Goal: Information Seeking & Learning: Check status

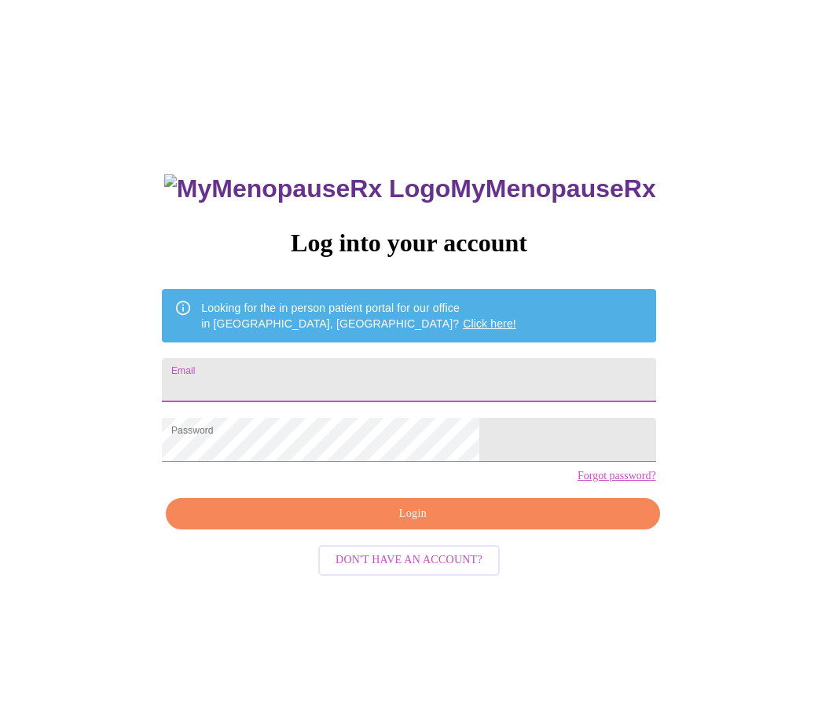
click at [311, 364] on input "Email" at bounding box center [408, 380] width 493 height 44
type input "[EMAIL_ADDRESS][DOMAIN_NAME]"
click at [434, 524] on span "Login" at bounding box center [412, 514] width 457 height 20
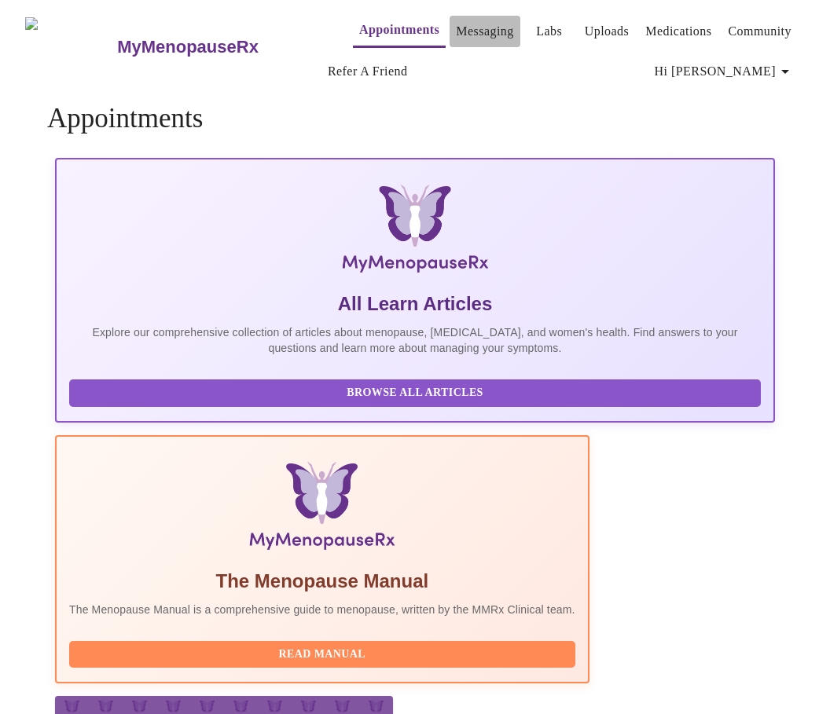
click at [463, 23] on link "Messaging" at bounding box center [484, 31] width 57 height 22
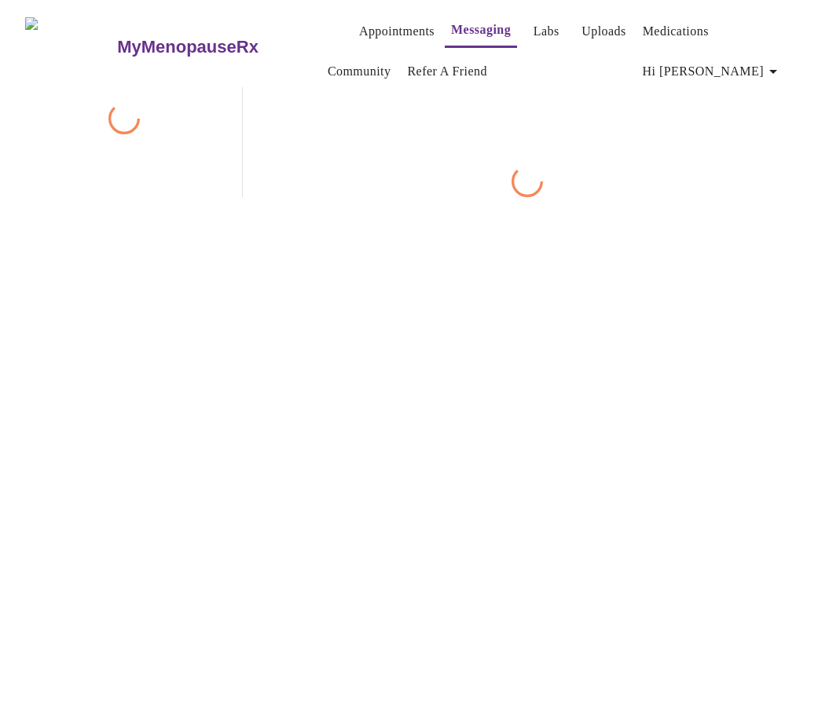
click at [535, 27] on span "Labs" at bounding box center [546, 31] width 38 height 22
click at [533, 27] on link "Labs" at bounding box center [546, 31] width 26 height 22
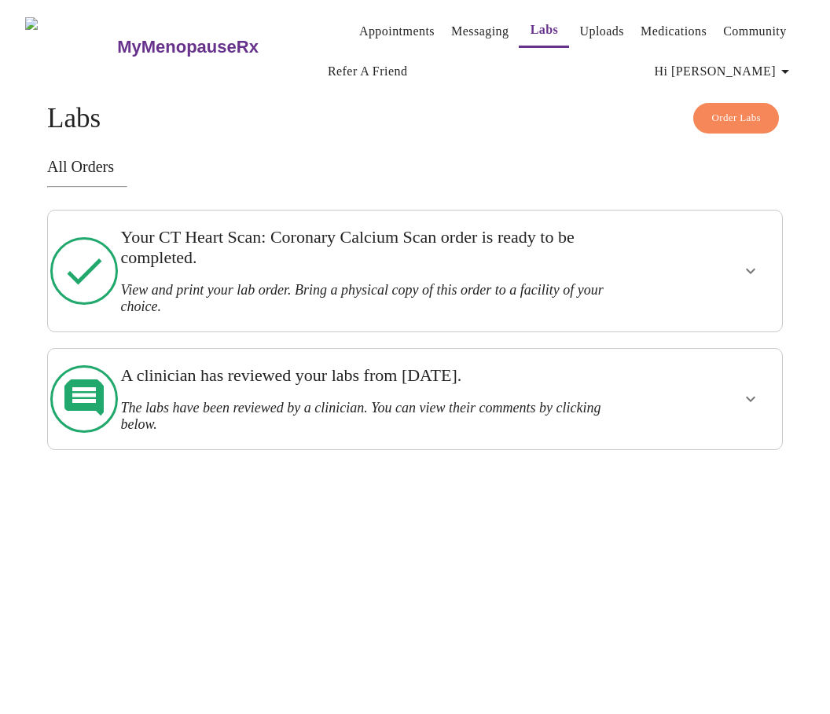
click at [750, 390] on icon "show more" at bounding box center [750, 399] width 19 height 19
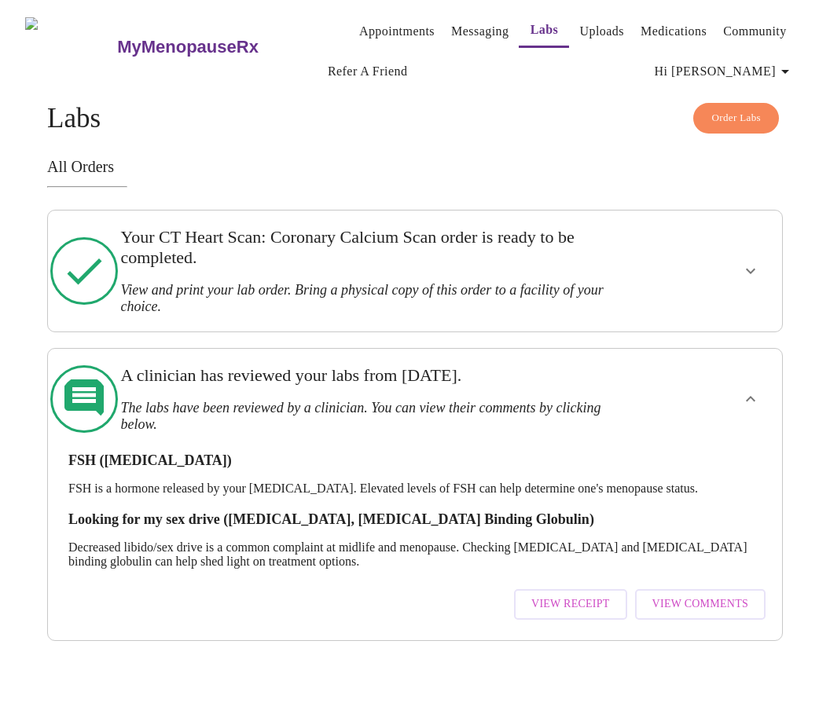
click at [760, 272] on icon "show more" at bounding box center [750, 271] width 19 height 19
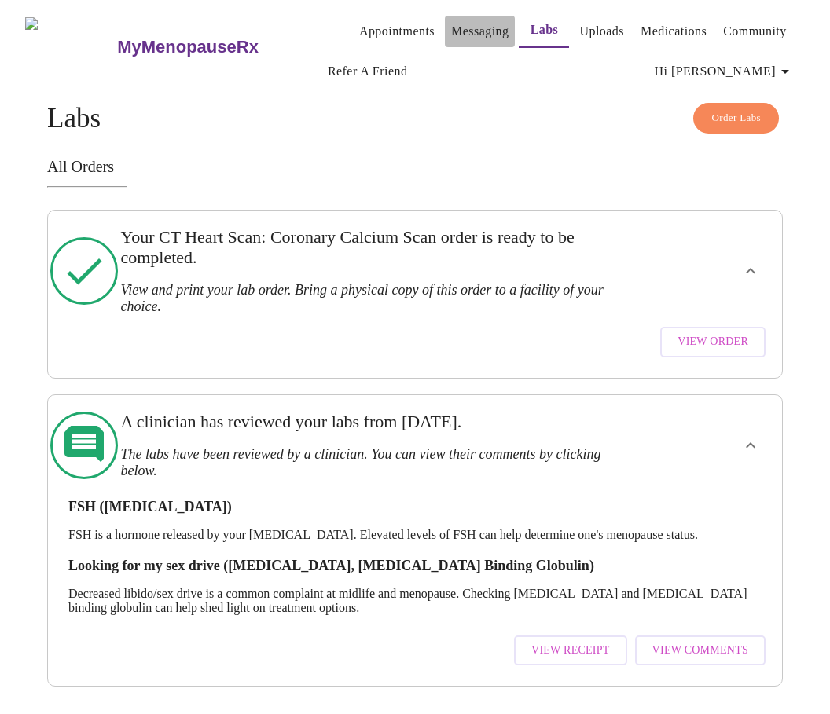
click at [451, 28] on link "Messaging" at bounding box center [479, 31] width 57 height 22
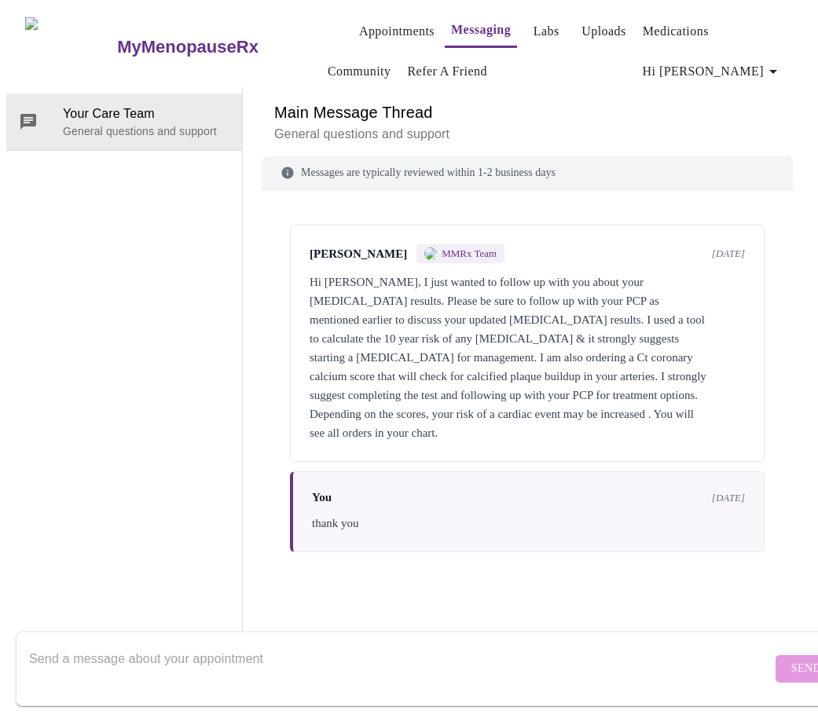
click at [775, 68] on icon "button" at bounding box center [773, 71] width 19 height 19
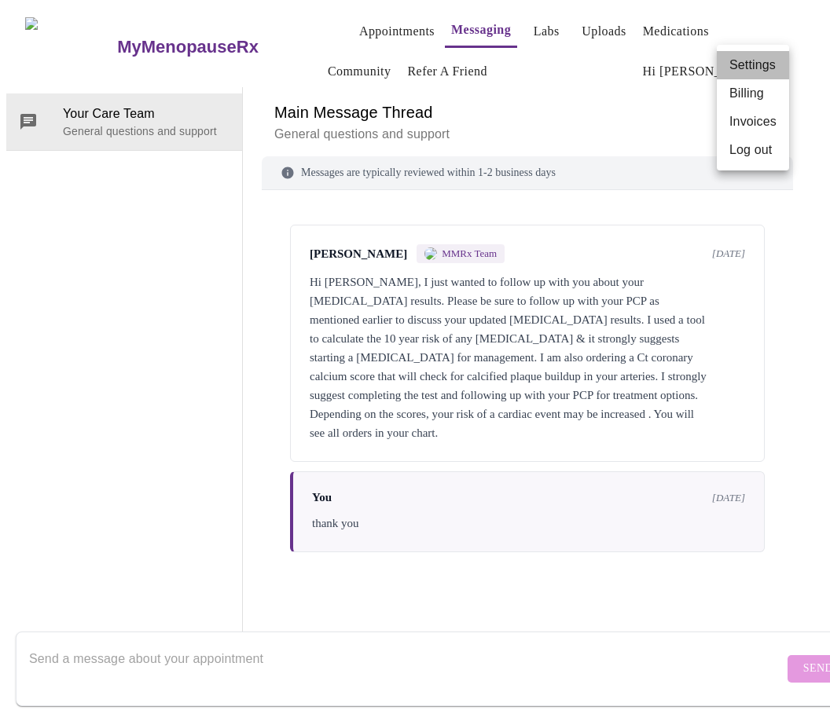
click at [775, 68] on li "Settings" at bounding box center [752, 65] width 72 height 28
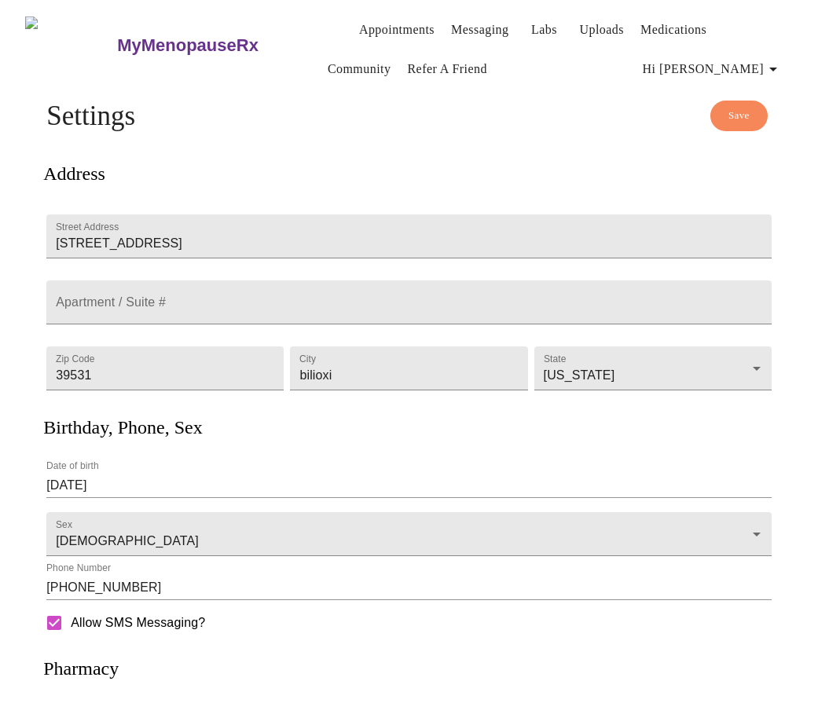
click at [546, 20] on span "Appointments Messaging Labs Uploads Medications Community Refer a Friend" at bounding box center [518, 44] width 395 height 53
click at [531, 20] on link "Labs" at bounding box center [544, 30] width 26 height 22
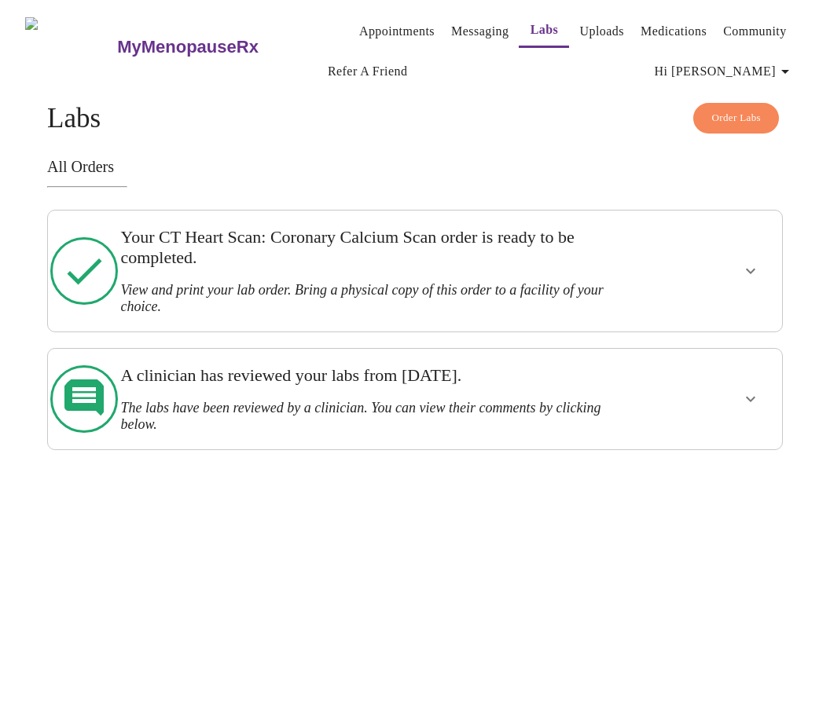
click at [654, 20] on link "Medications" at bounding box center [673, 31] width 66 height 22
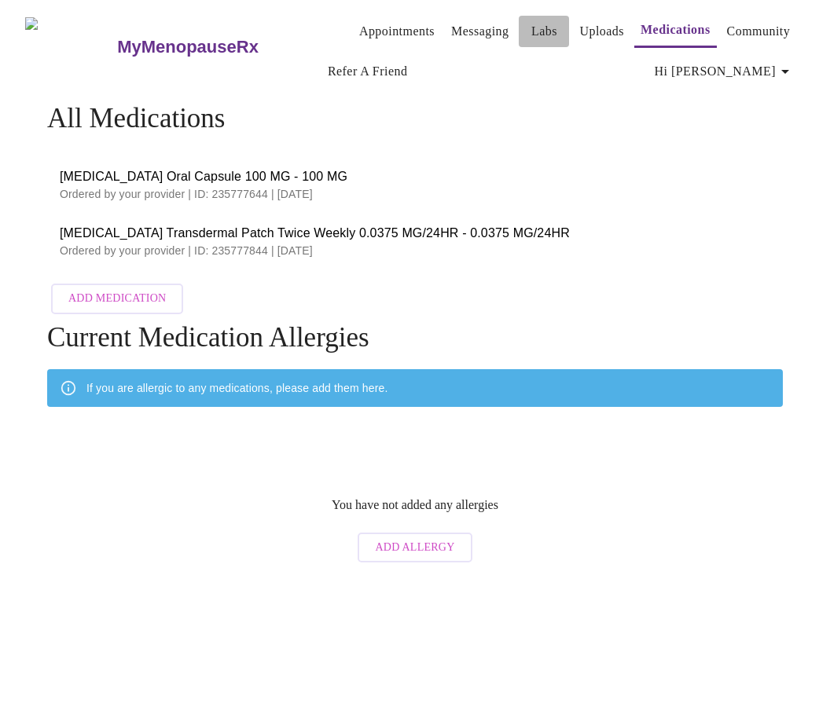
click at [531, 29] on link "Labs" at bounding box center [544, 31] width 26 height 22
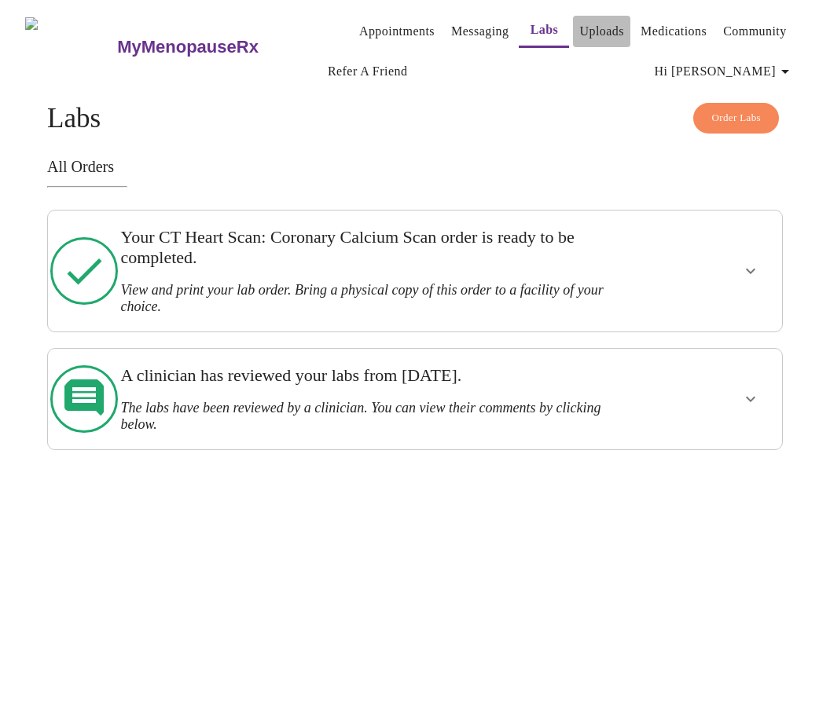
click at [588, 33] on link "Uploads" at bounding box center [601, 31] width 45 height 22
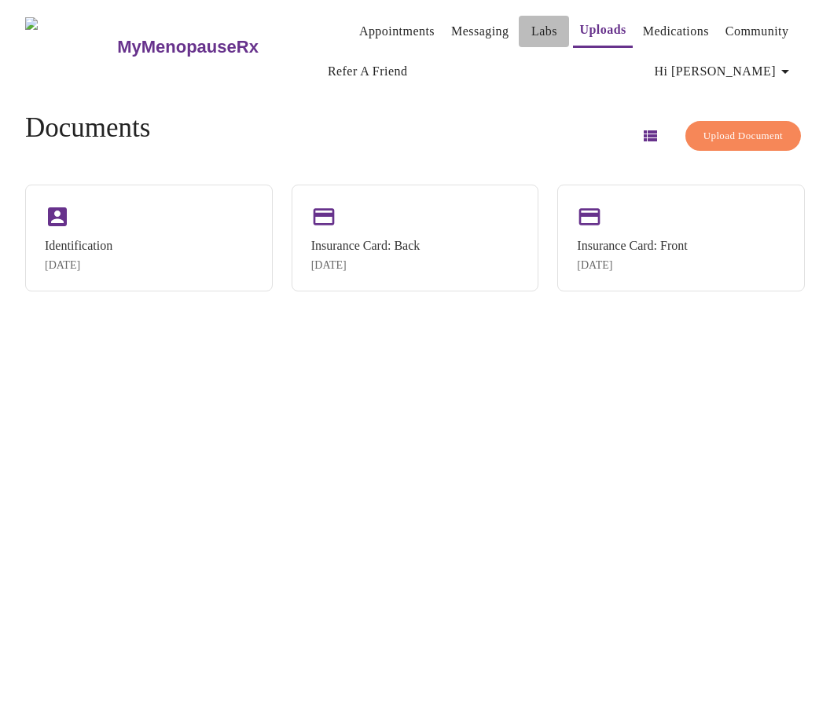
click at [518, 33] on button "Labs" at bounding box center [543, 31] width 50 height 31
click at [451, 31] on link "Messaging" at bounding box center [479, 31] width 57 height 22
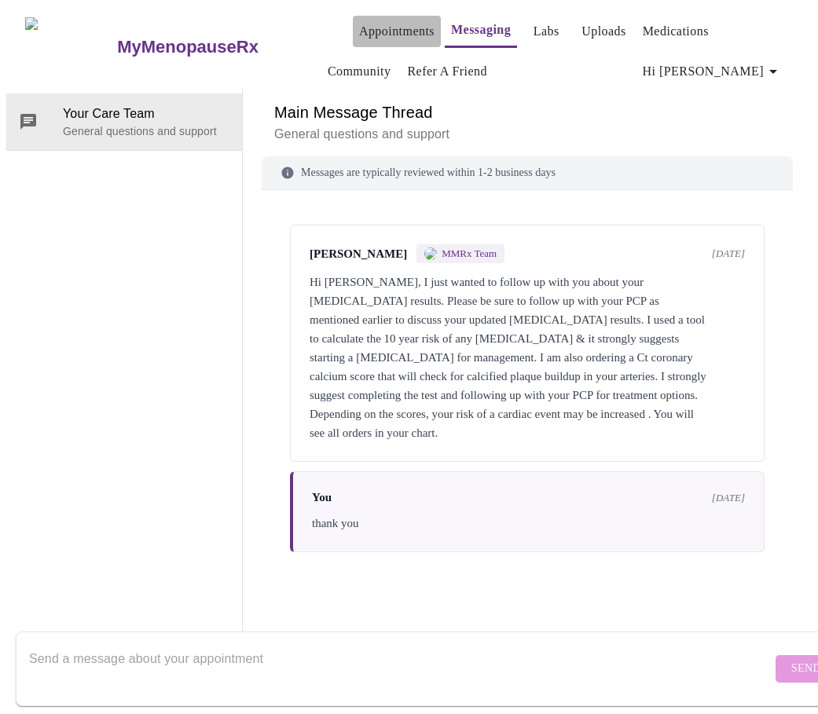
click at [365, 30] on link "Appointments" at bounding box center [396, 31] width 75 height 22
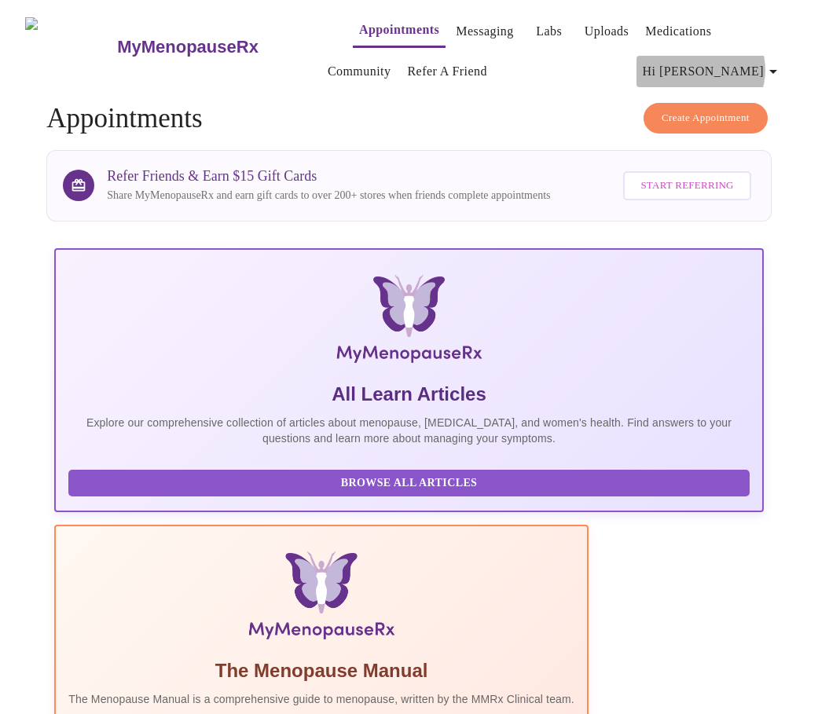
click at [773, 64] on icon "button" at bounding box center [773, 71] width 19 height 19
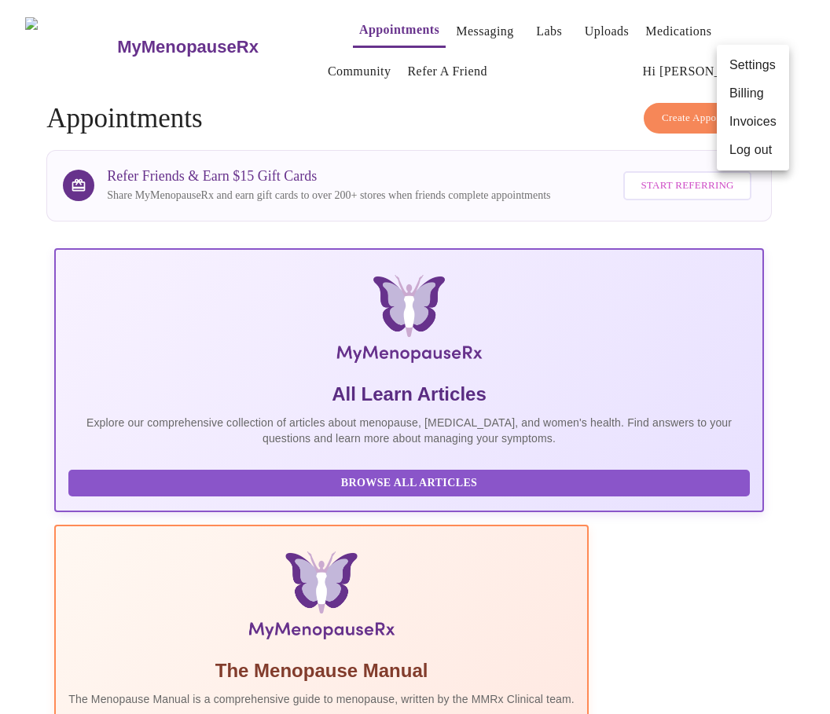
click at [467, 26] on div at bounding box center [415, 357] width 830 height 714
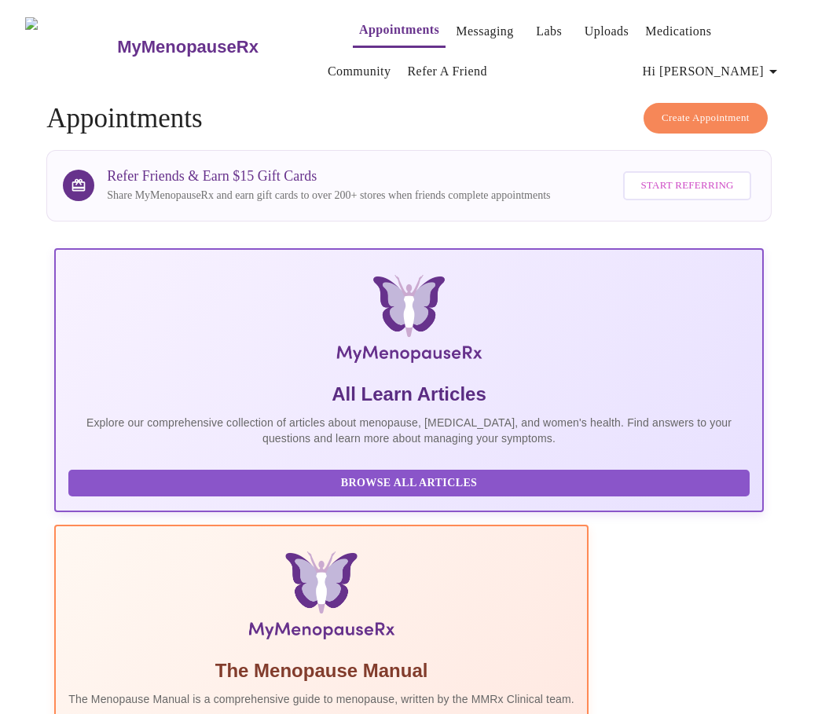
click at [536, 26] on link "Labs" at bounding box center [549, 31] width 26 height 22
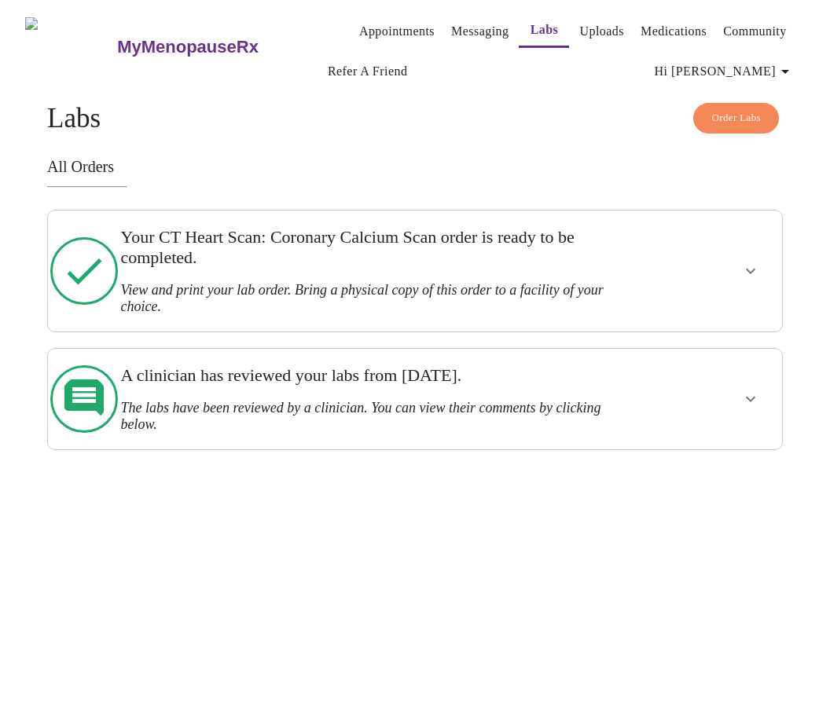
click at [765, 398] on button "show more" at bounding box center [750, 399] width 38 height 38
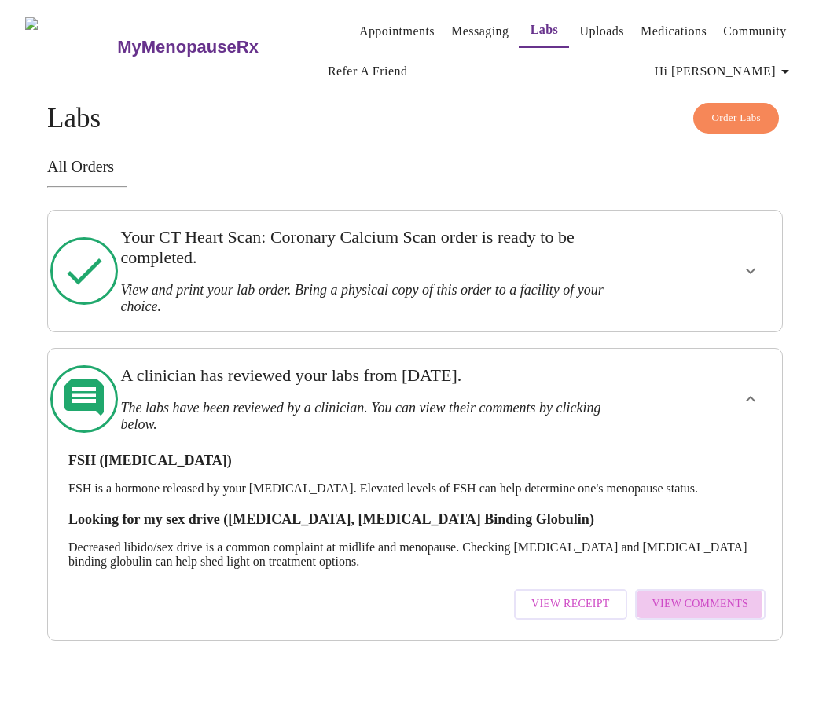
click at [691, 595] on span "View Comments" at bounding box center [700, 605] width 96 height 20
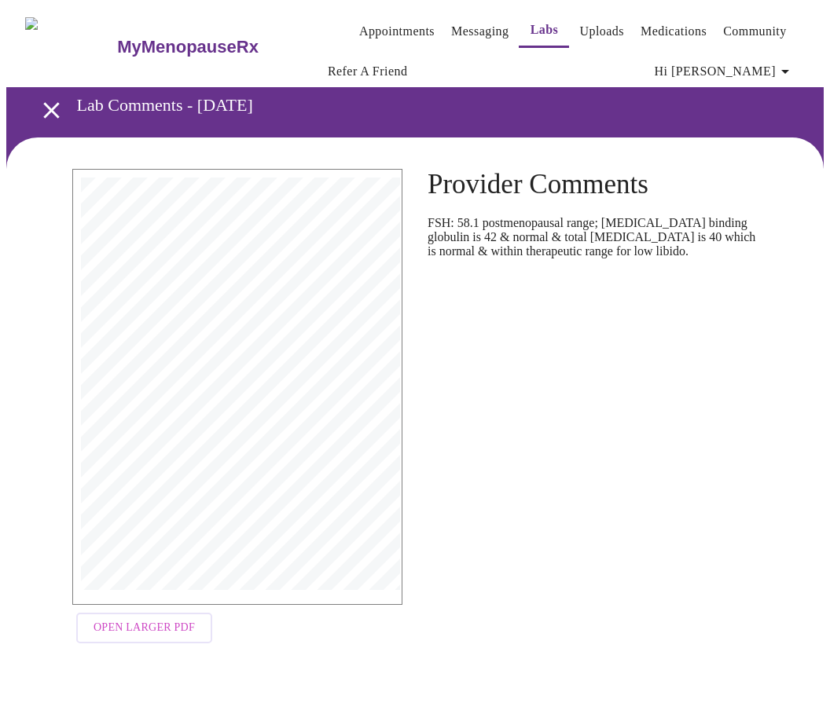
click at [579, 29] on link "Uploads" at bounding box center [601, 31] width 45 height 22
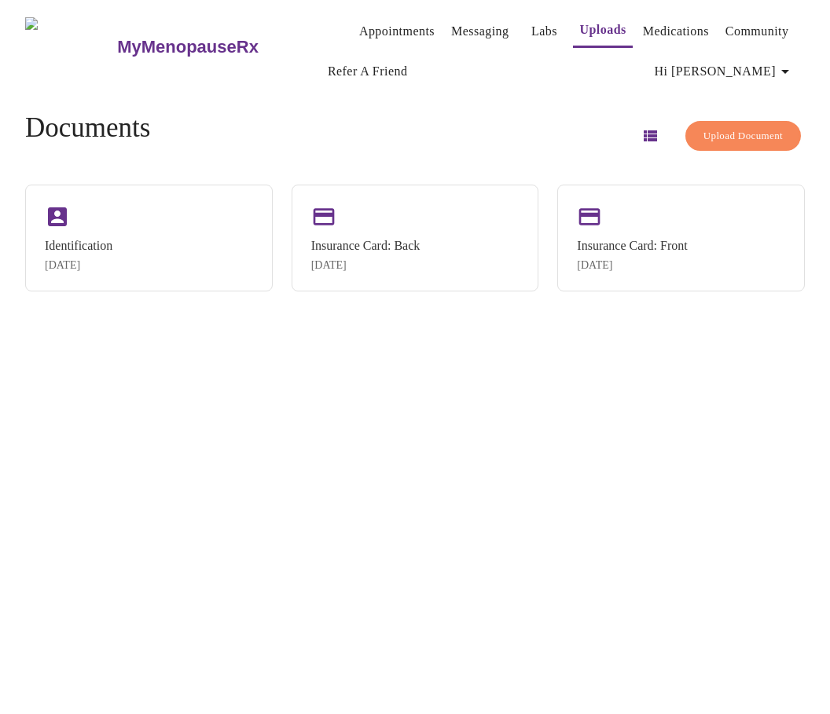
click at [525, 35] on span "Labs" at bounding box center [544, 31] width 38 height 22
click at [452, 32] on link "Messaging" at bounding box center [479, 31] width 57 height 22
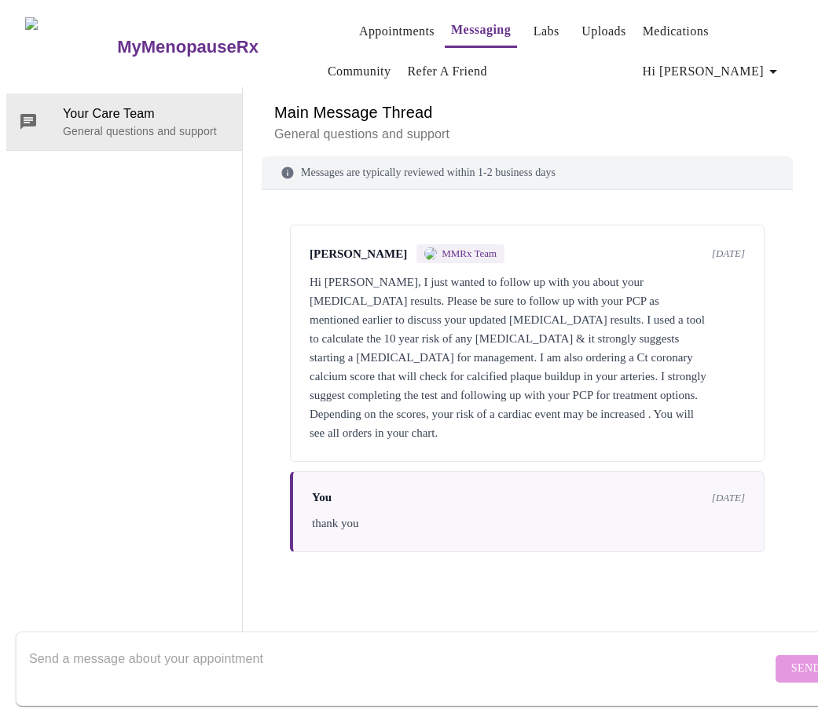
click at [533, 25] on link "Labs" at bounding box center [546, 31] width 26 height 22
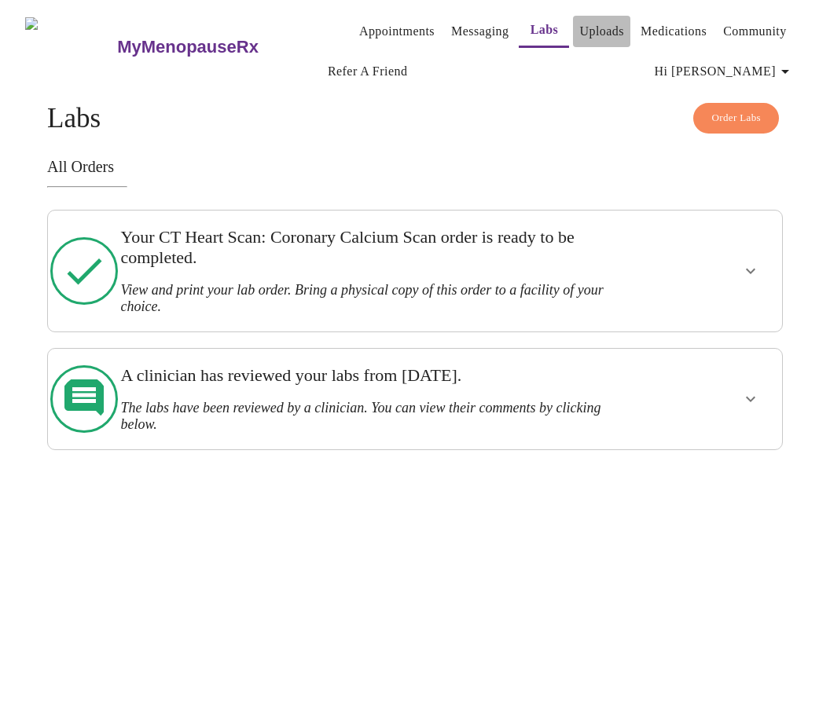
click at [586, 31] on link "Uploads" at bounding box center [601, 31] width 45 height 22
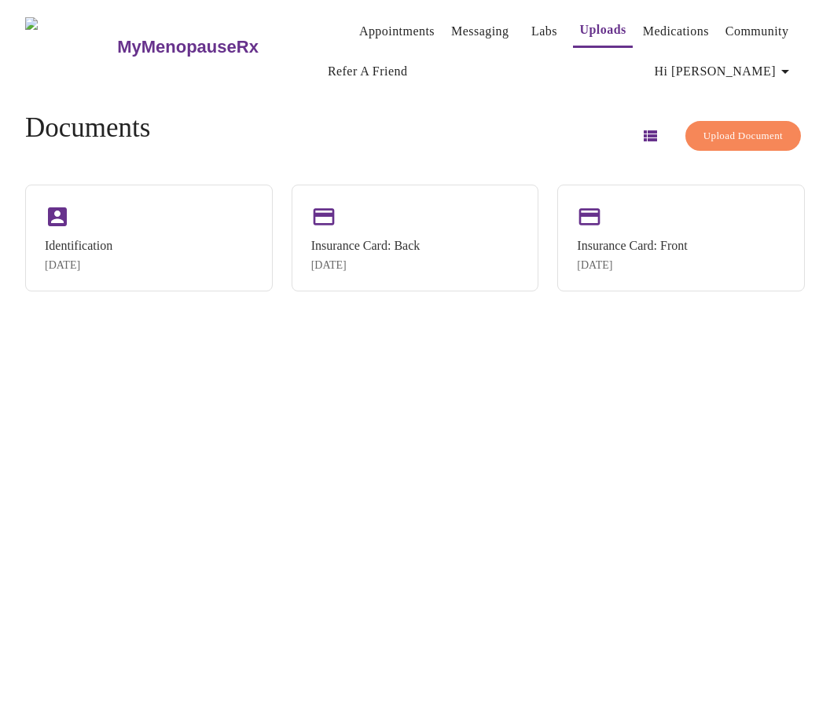
click at [457, 32] on link "Messaging" at bounding box center [479, 31] width 57 height 22
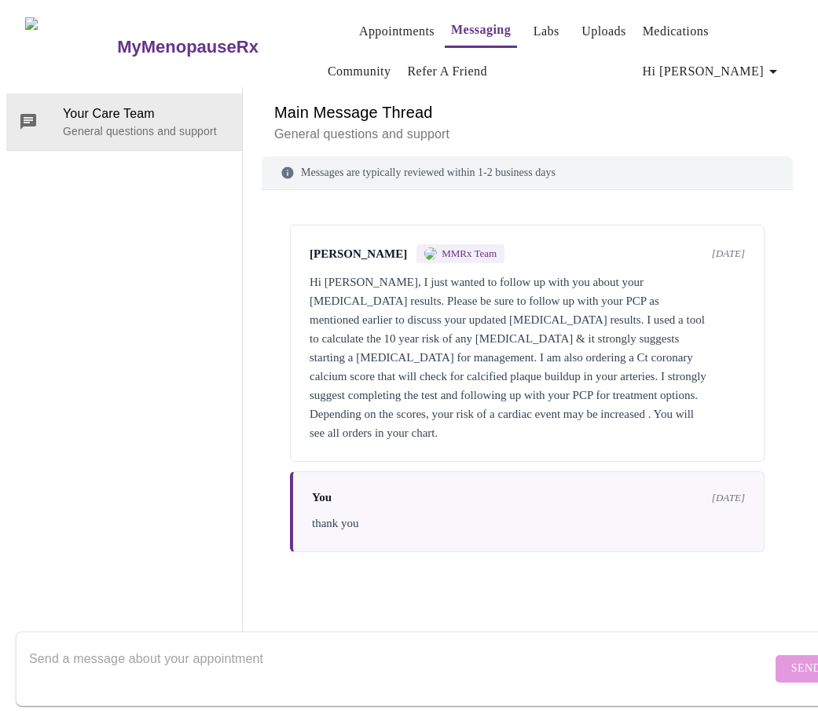
click at [581, 23] on link "Uploads" at bounding box center [603, 31] width 45 height 22
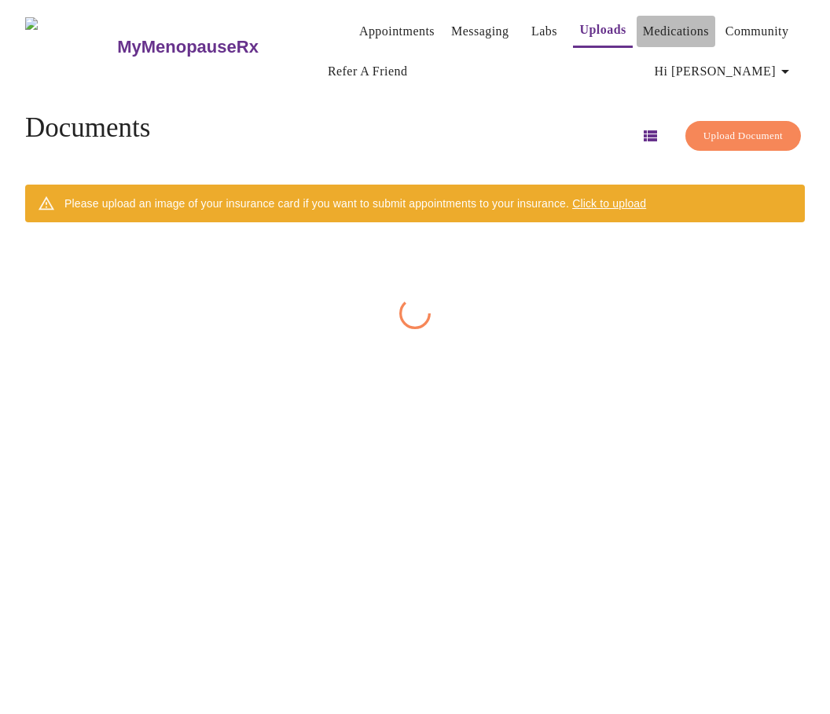
click at [669, 23] on link "Medications" at bounding box center [676, 31] width 66 height 22
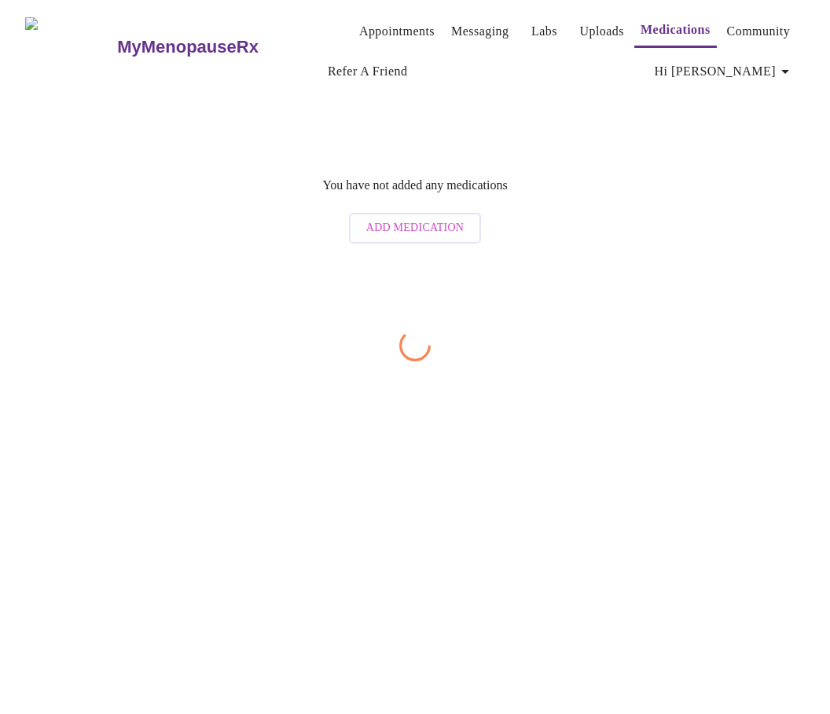
click at [531, 29] on link "Labs" at bounding box center [544, 31] width 26 height 22
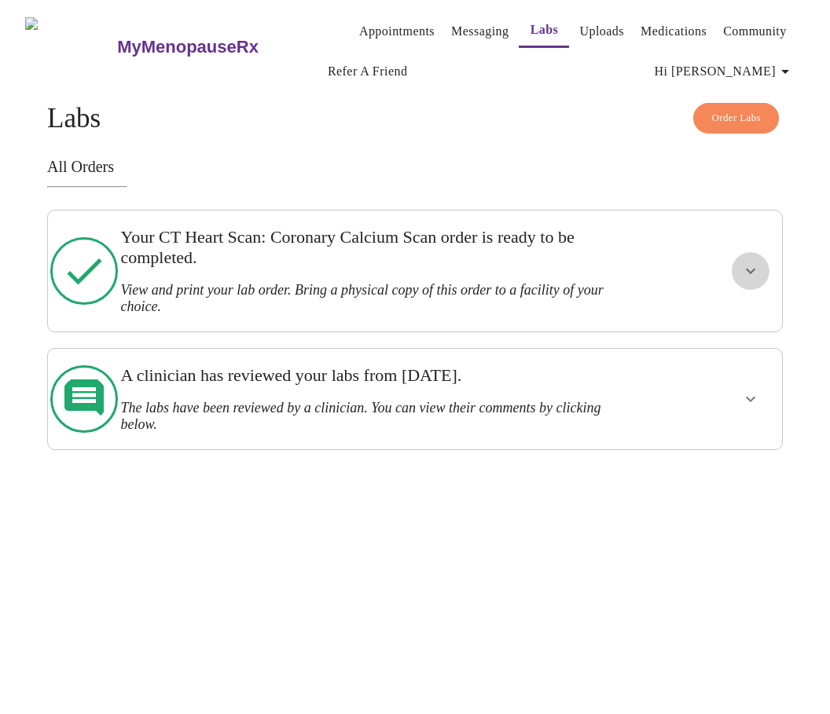
click at [755, 271] on icon "show more" at bounding box center [750, 271] width 19 height 19
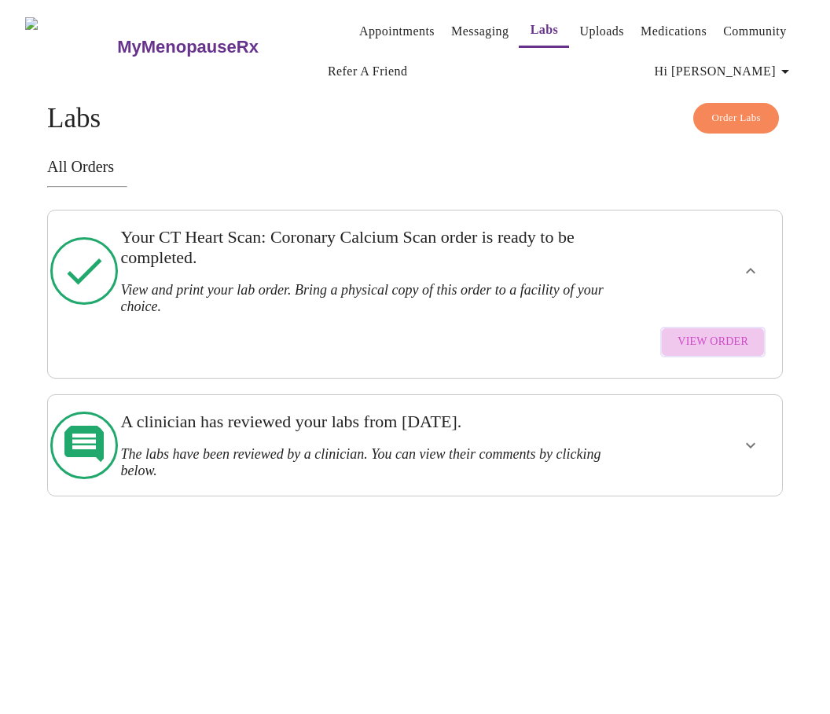
click at [726, 335] on span "View Order" at bounding box center [712, 342] width 71 height 20
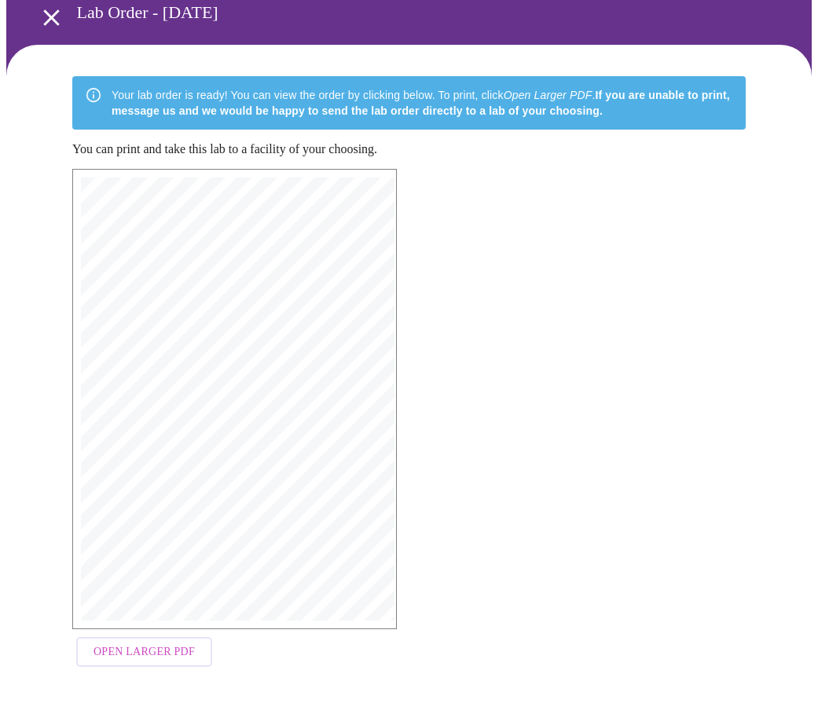
scroll to position [102, 0]
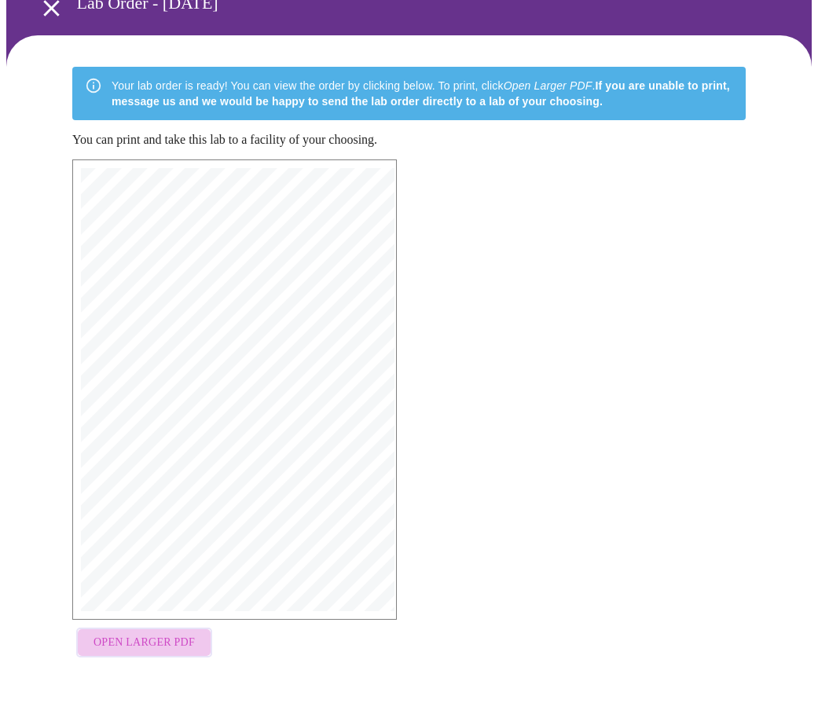
click at [156, 633] on span "Open Larger PDF" at bounding box center [143, 643] width 101 height 20
